Goal: Task Accomplishment & Management: Manage account settings

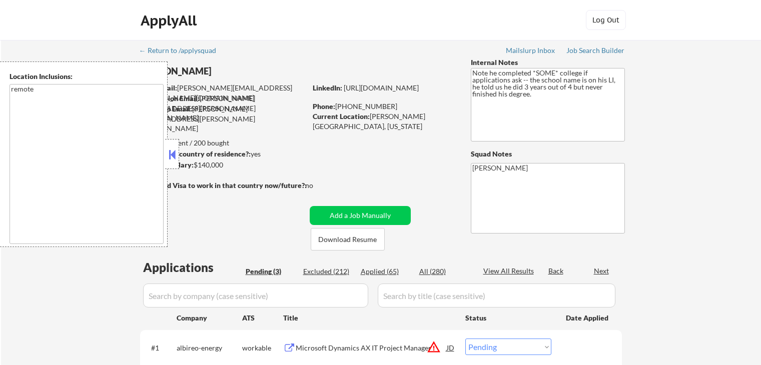
select select ""pending""
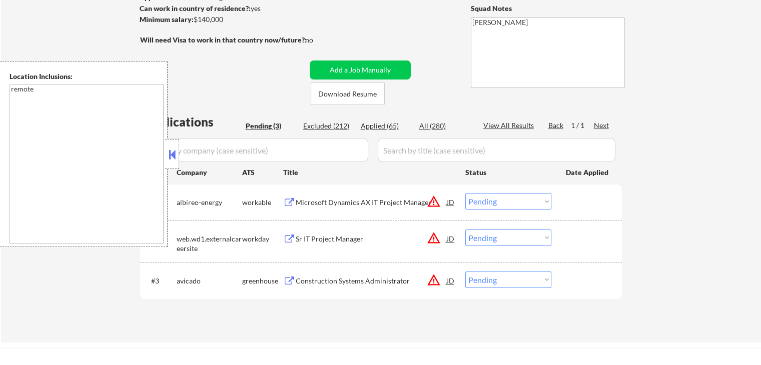
scroll to position [200, 0]
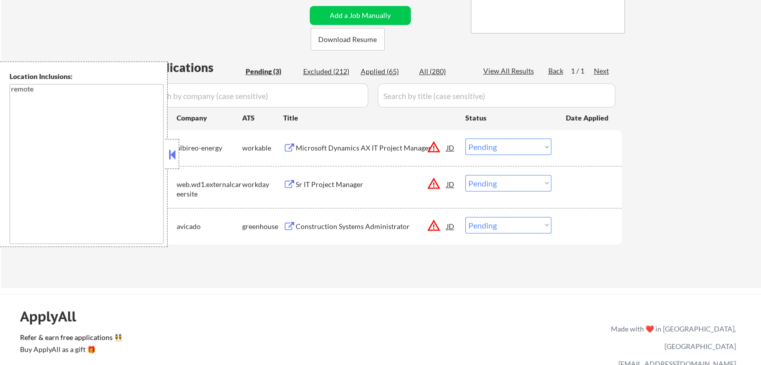
click at [293, 145] on button at bounding box center [289, 149] width 13 height 10
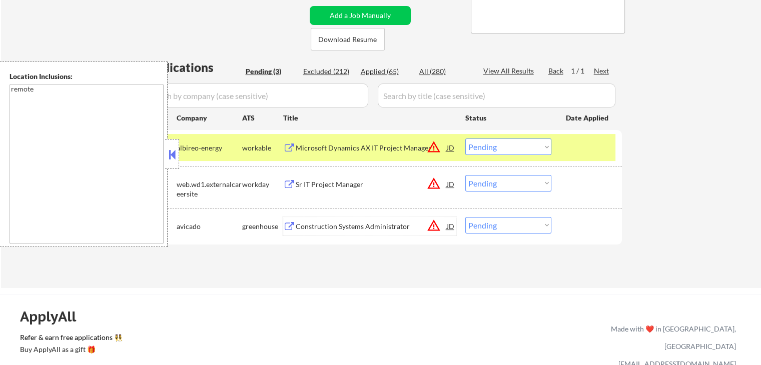
click at [305, 224] on div "Construction Systems Administrator" at bounding box center [371, 227] width 151 height 10
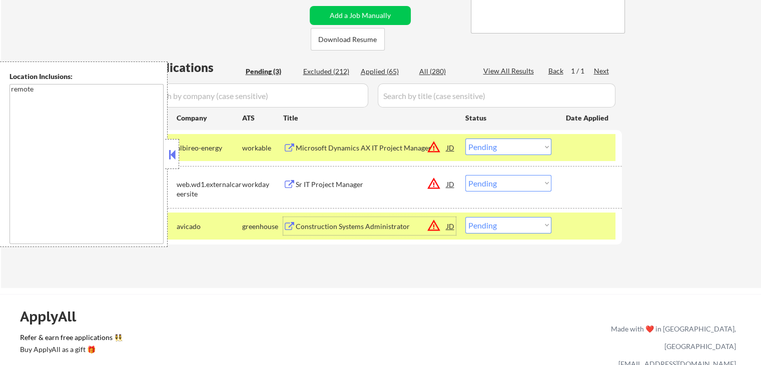
click at [328, 185] on div "Sr IT Project Manager" at bounding box center [371, 185] width 151 height 10
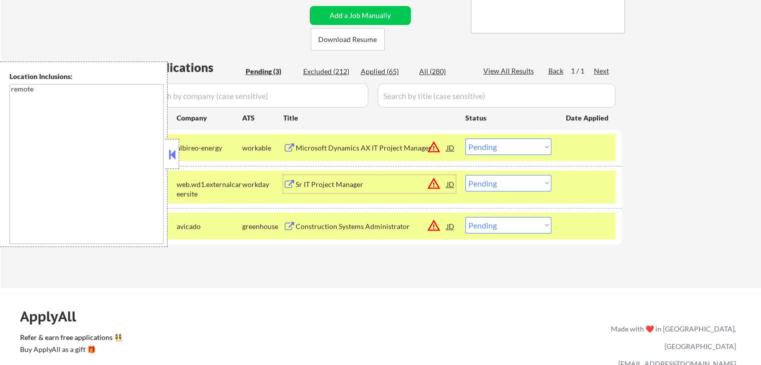
click at [312, 185] on div "Sr IT Project Manager" at bounding box center [371, 185] width 151 height 10
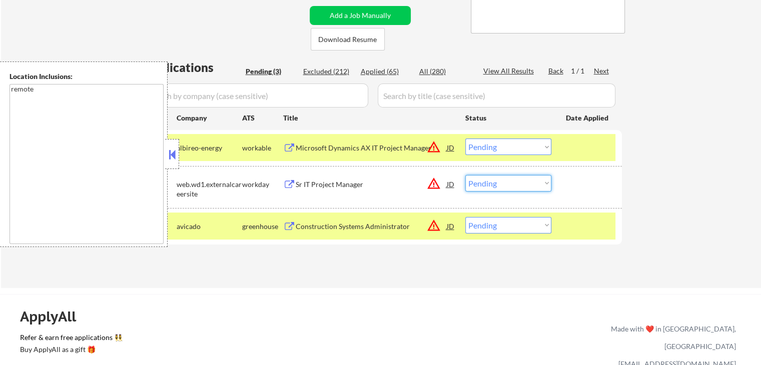
click at [493, 185] on select "Choose an option... Pending Applied Excluded (Questions) Excluded (Expired) Exc…" at bounding box center [508, 183] width 86 height 17
click at [465, 175] on select "Choose an option... Pending Applied Excluded (Questions) Excluded (Expired) Exc…" at bounding box center [508, 183] width 86 height 17
select select ""pending""
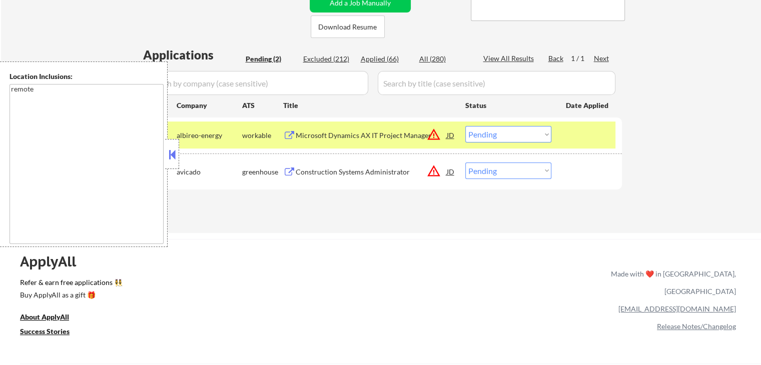
scroll to position [250, 0]
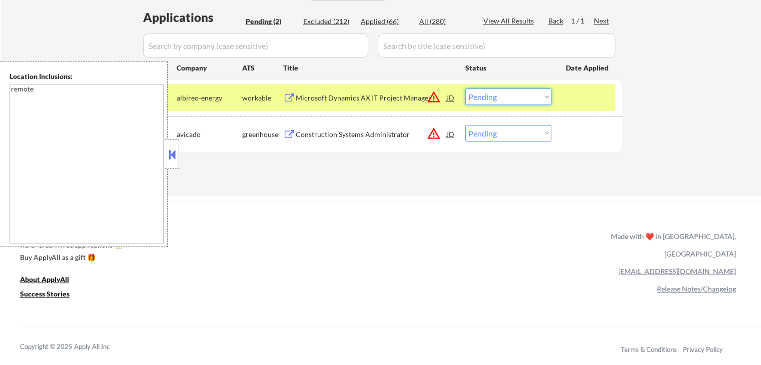
click at [498, 98] on select "Choose an option... Pending Applied Excluded (Questions) Excluded (Expired) Exc…" at bounding box center [508, 97] width 86 height 17
click at [465, 89] on select "Choose an option... Pending Applied Excluded (Questions) Excluded (Expired) Exc…" at bounding box center [508, 97] width 86 height 17
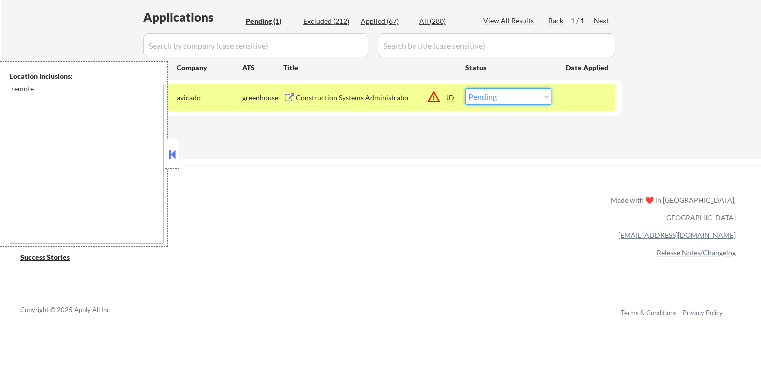
click at [518, 89] on select "Choose an option... Pending Applied Excluded (Questions) Excluded (Expired) Exc…" at bounding box center [508, 97] width 86 height 17
select select ""excluded""
click at [465, 89] on select "Choose an option... Pending Applied Excluded (Questions) Excluded (Expired) Exc…" at bounding box center [508, 97] width 86 height 17
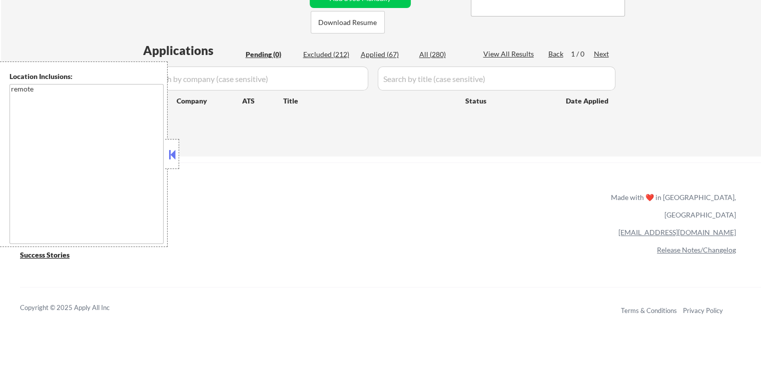
scroll to position [200, 0]
